Goal: Task Accomplishment & Management: Manage account settings

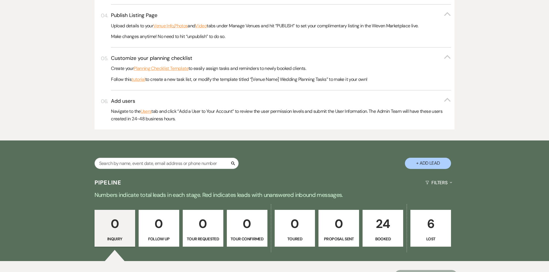
click at [391, 238] on p "Booked" at bounding box center [382, 239] width 33 height 6
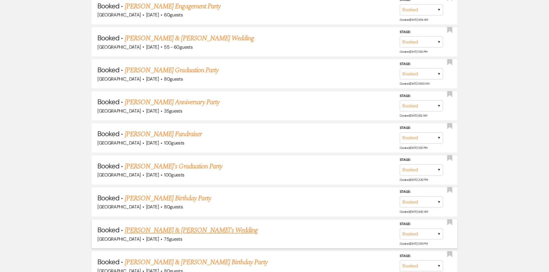
scroll to position [1121, 0]
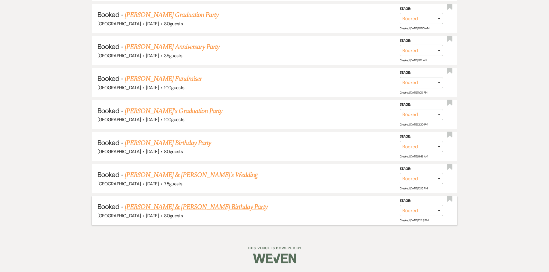
click at [220, 205] on link "[PERSON_NAME] & [PERSON_NAME] Birthday Party" at bounding box center [196, 207] width 143 height 10
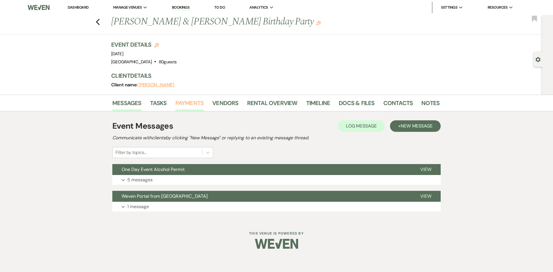
click at [192, 101] on link "Payments" at bounding box center [189, 105] width 29 height 13
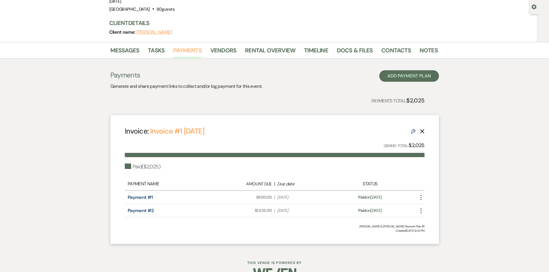
scroll to position [58, 0]
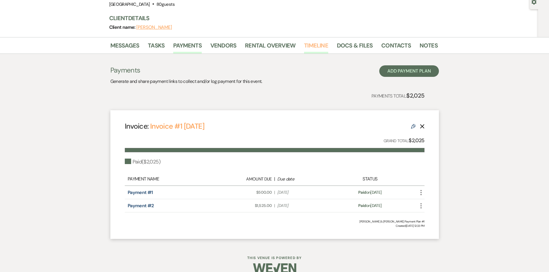
click at [310, 44] on link "Timeline" at bounding box center [316, 47] width 24 height 13
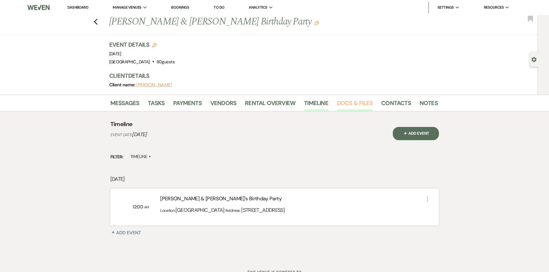
click at [353, 102] on link "Docs & Files" at bounding box center [355, 105] width 36 height 13
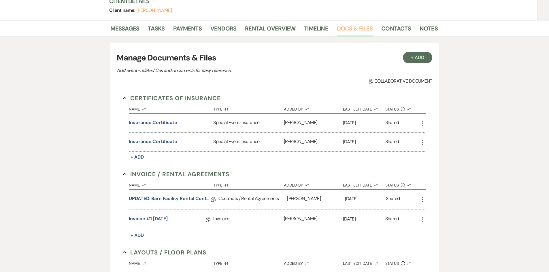
scroll to position [86, 0]
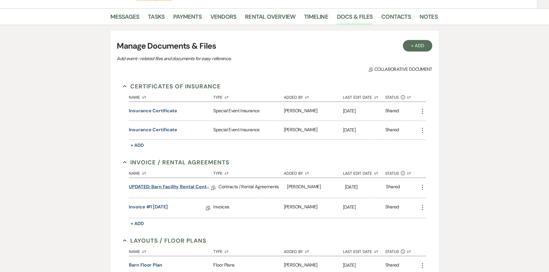
click at [180, 189] on link "UPDATED: Barn Facility Rental Contract" at bounding box center [170, 188] width 82 height 9
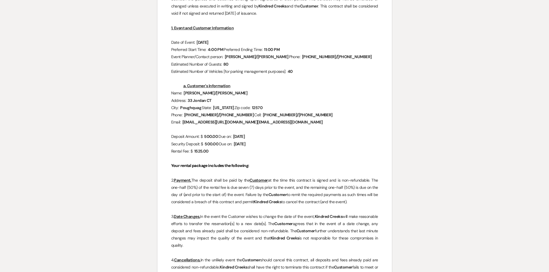
scroll to position [144, 0]
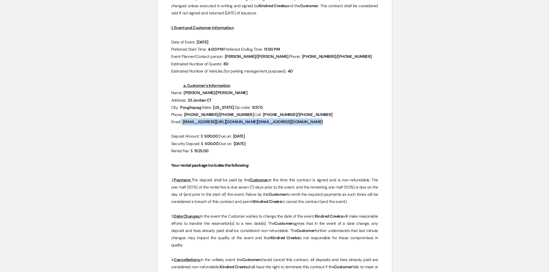
drag, startPoint x: 284, startPoint y: 122, endPoint x: 264, endPoint y: 122, distance: 19.6
click at [264, 122] on span "[EMAIL_ADDRESS][URL][DOMAIN_NAME][EMAIL_ADDRESS][DOMAIN_NAME]" at bounding box center [252, 122] width 141 height 7
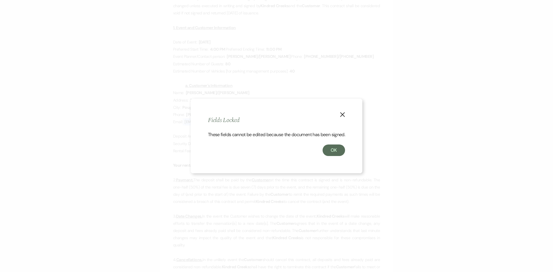
click at [342, 112] on icon "X" at bounding box center [342, 114] width 5 height 5
